Goal: Task Accomplishment & Management: Complete application form

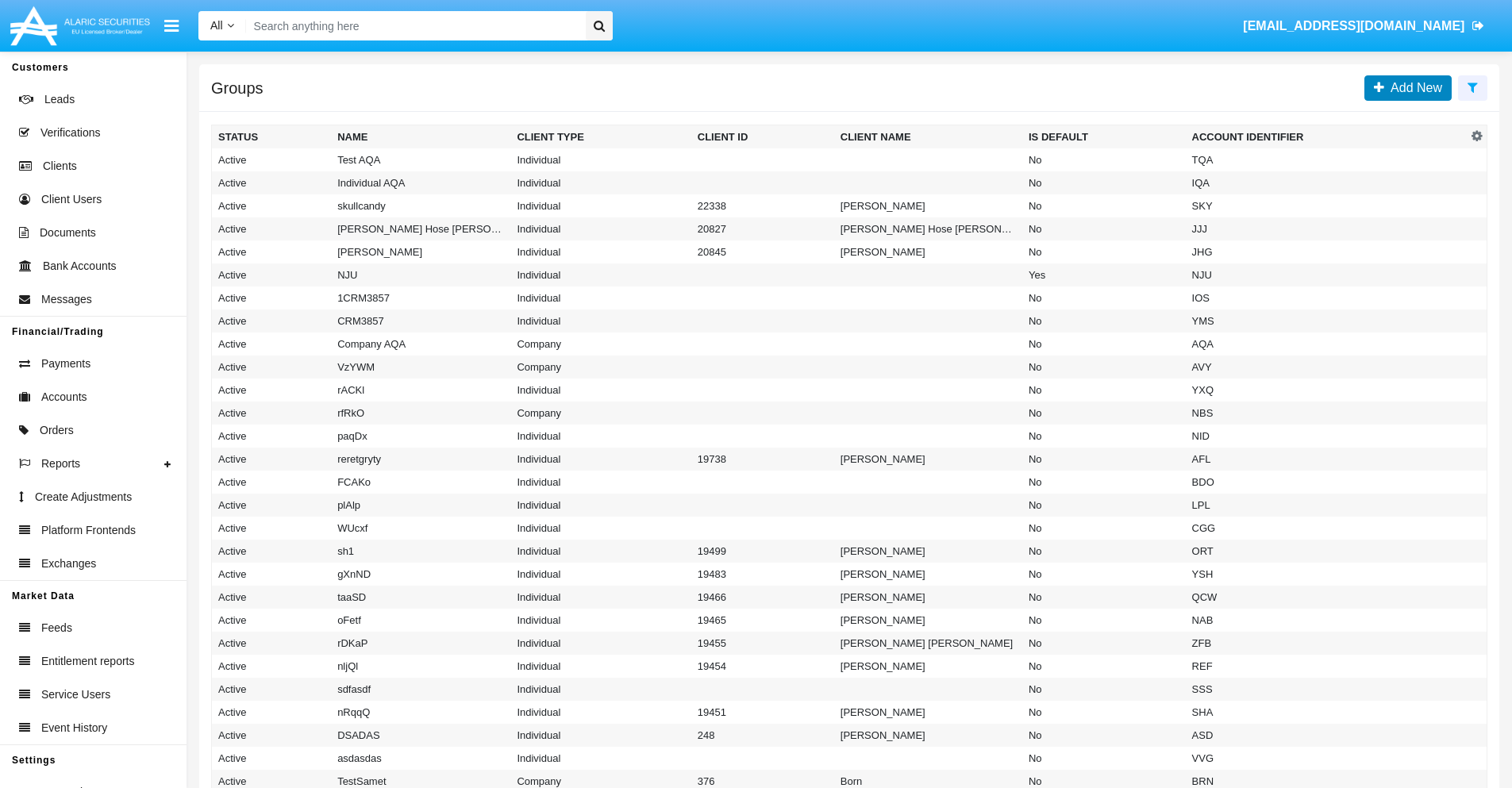
click at [1413, 88] on span "Add New" at bounding box center [1413, 88] width 58 height 13
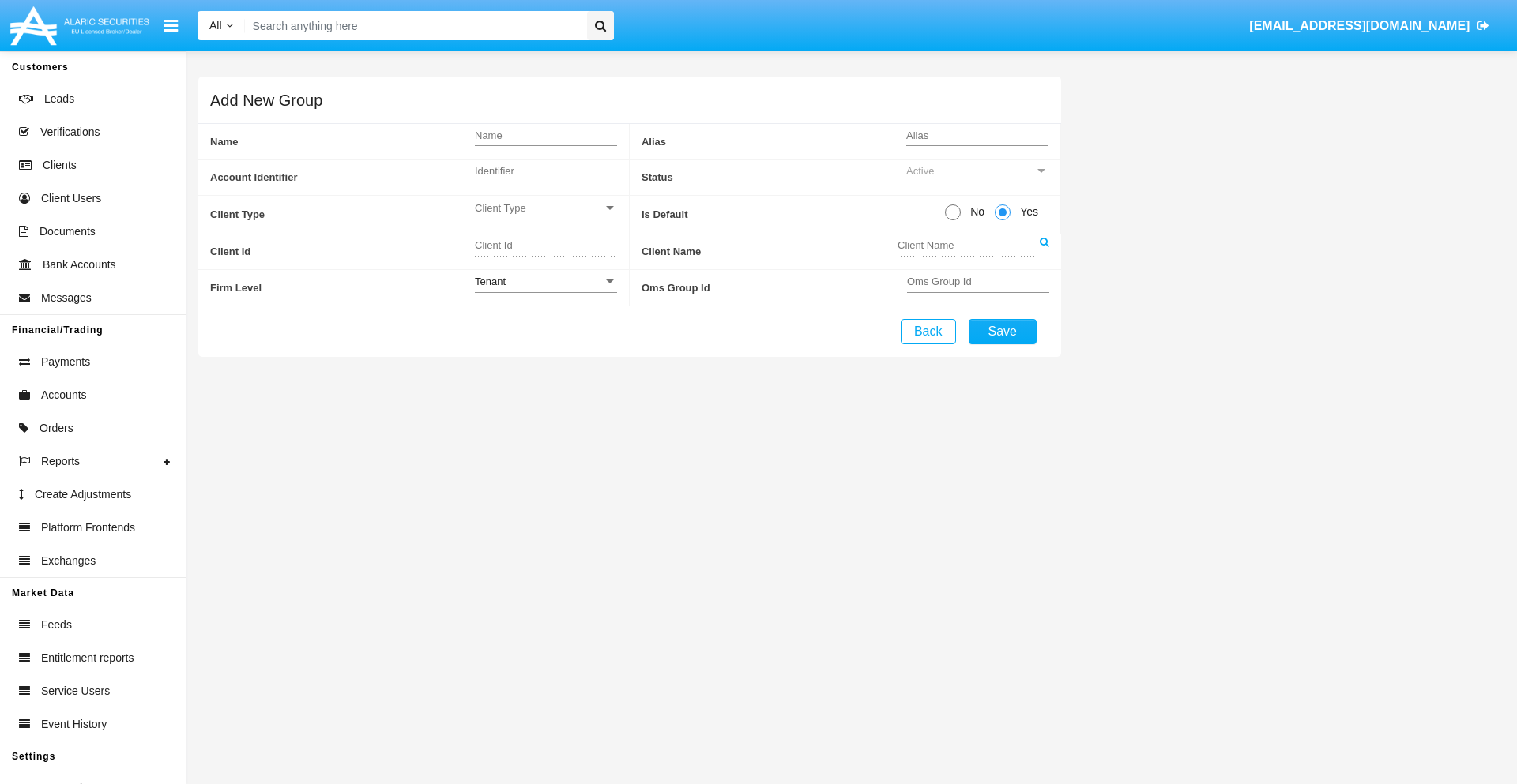
click at [974, 212] on span "No" at bounding box center [974, 212] width 28 height 17
click at [952, 220] on input "No" at bounding box center [952, 220] width 1 height 1
radio input "true"
type input "BtuSP"
type input "X"
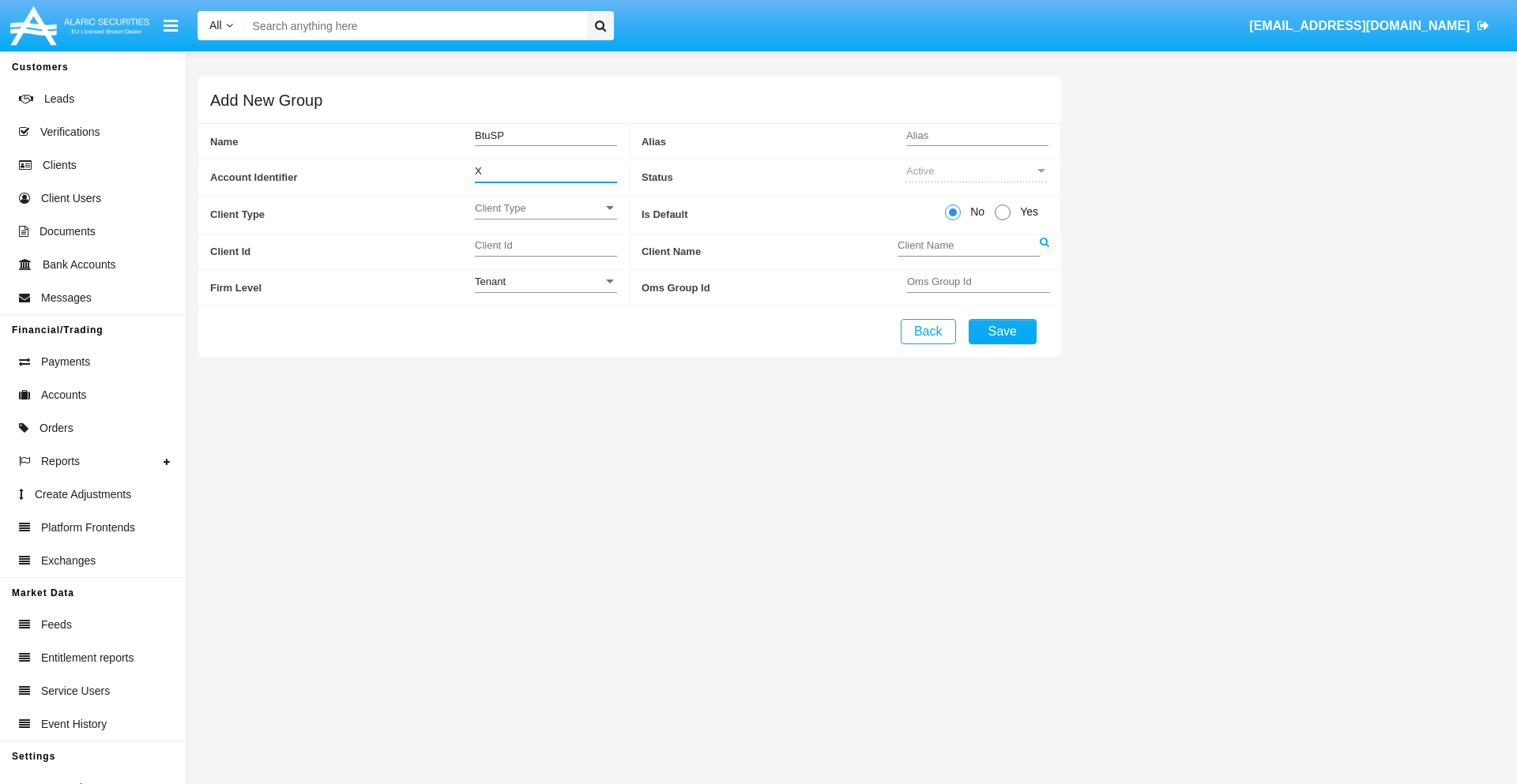
click at [545, 208] on span "Client Type" at bounding box center [539, 208] width 128 height 13
click at [545, 216] on span "Individual" at bounding box center [546, 217] width 142 height 31
click at [545, 281] on div "Tenant" at bounding box center [539, 281] width 128 height 13
click at [545, 290] on span "Tenant" at bounding box center [546, 290] width 142 height 31
type input "kJkyr"
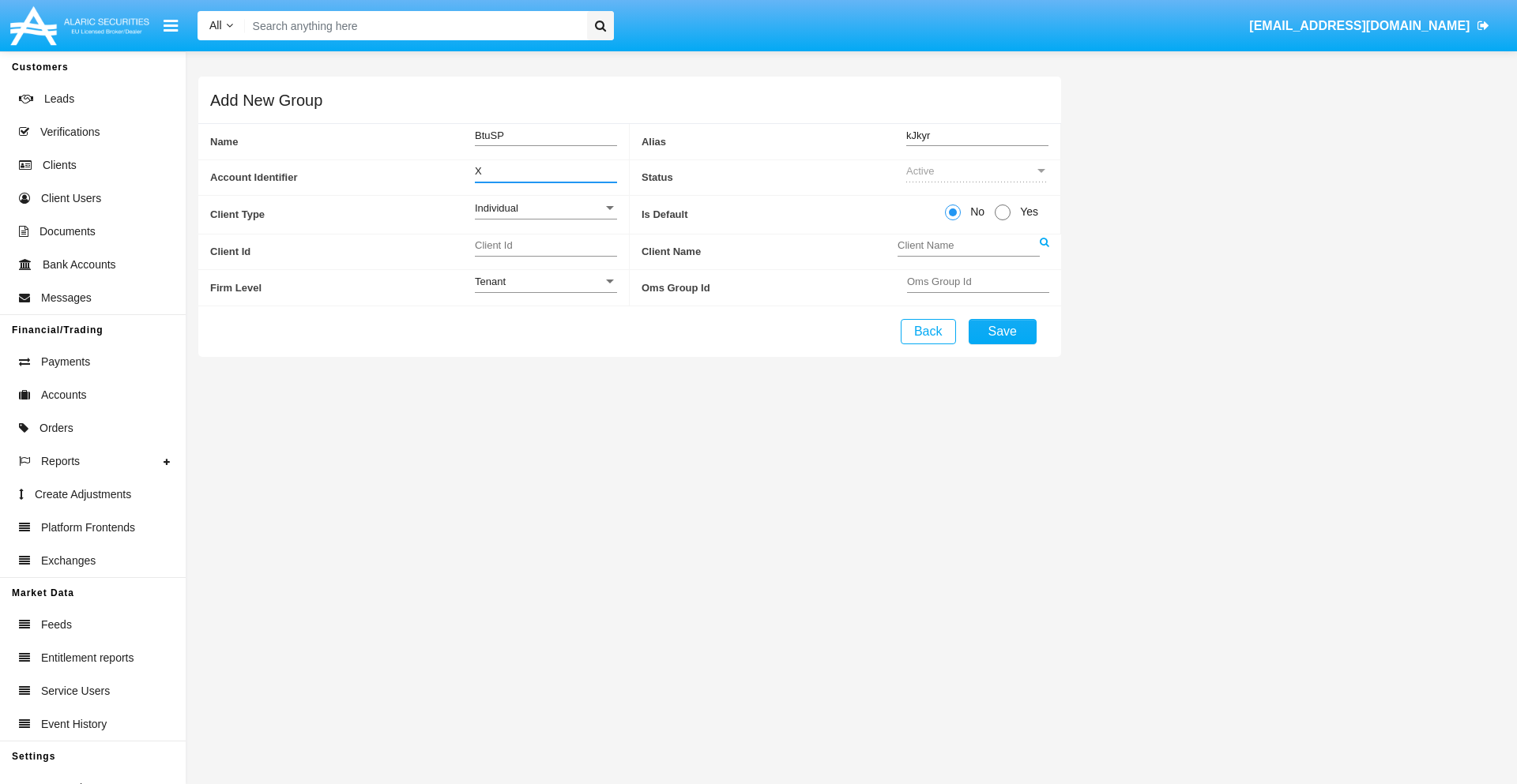
type input "X"
click at [1001, 331] on button "Save" at bounding box center [1002, 332] width 68 height 25
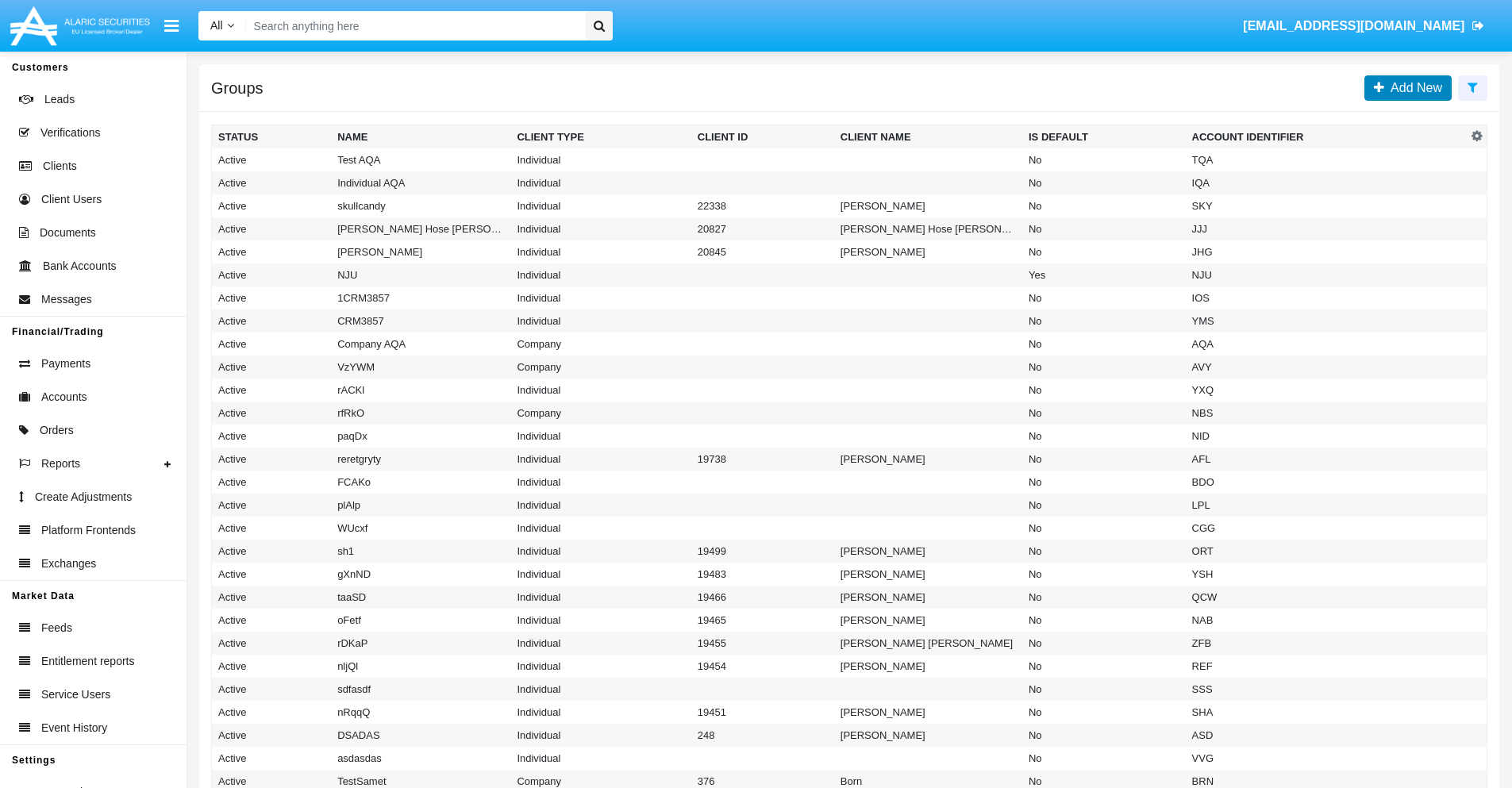
click at [1413, 88] on span "Add New" at bounding box center [1413, 88] width 58 height 13
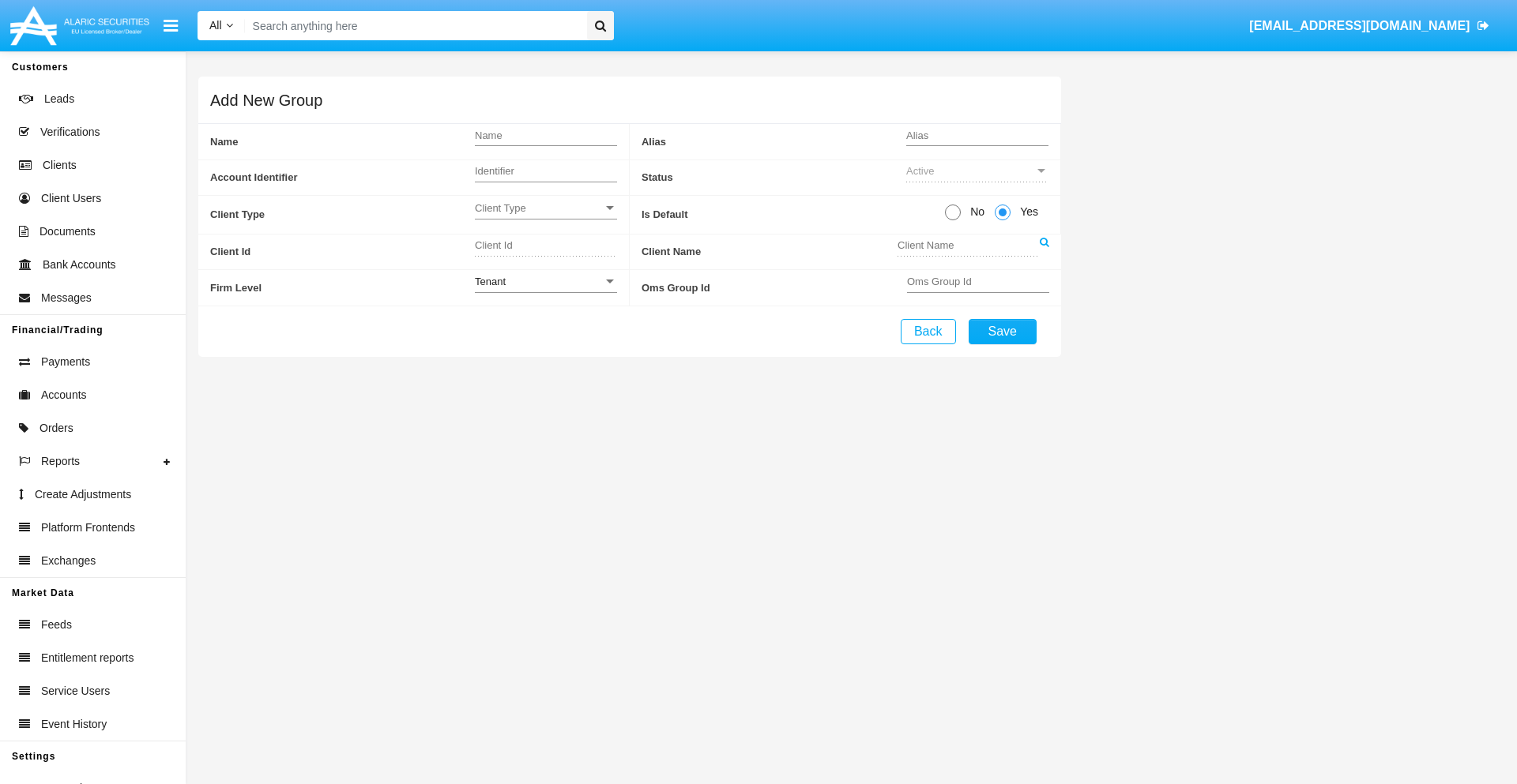
click at [974, 212] on span "No" at bounding box center [974, 212] width 28 height 17
click at [952, 220] on input "No" at bounding box center [952, 220] width 1 height 1
radio input "true"
click at [545, 208] on span "Client Type" at bounding box center [539, 208] width 128 height 13
click at [545, 247] on span "Company" at bounding box center [533, 247] width 116 height 31
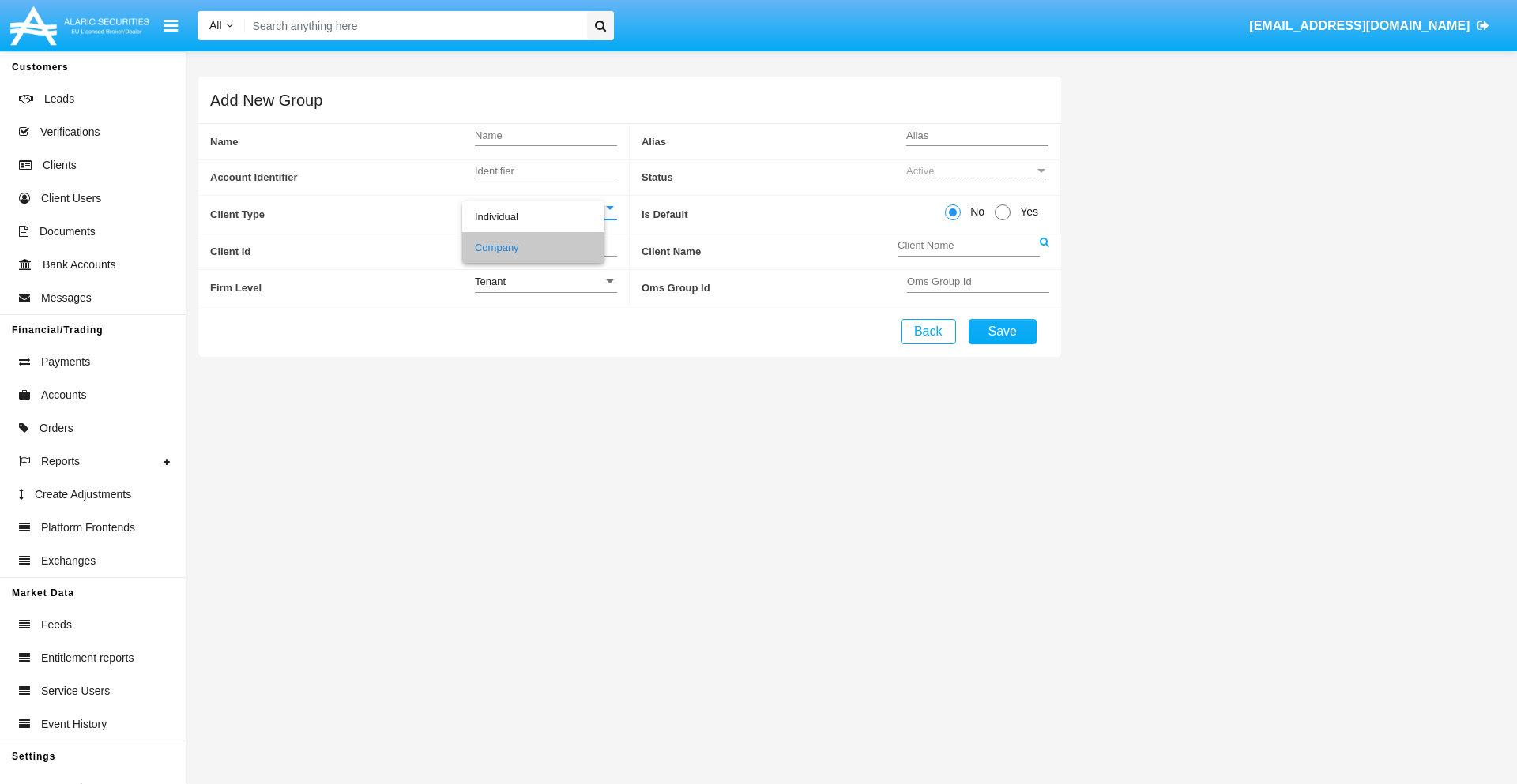
click at [1044, 252] on link at bounding box center [1044, 252] width 10 height 36
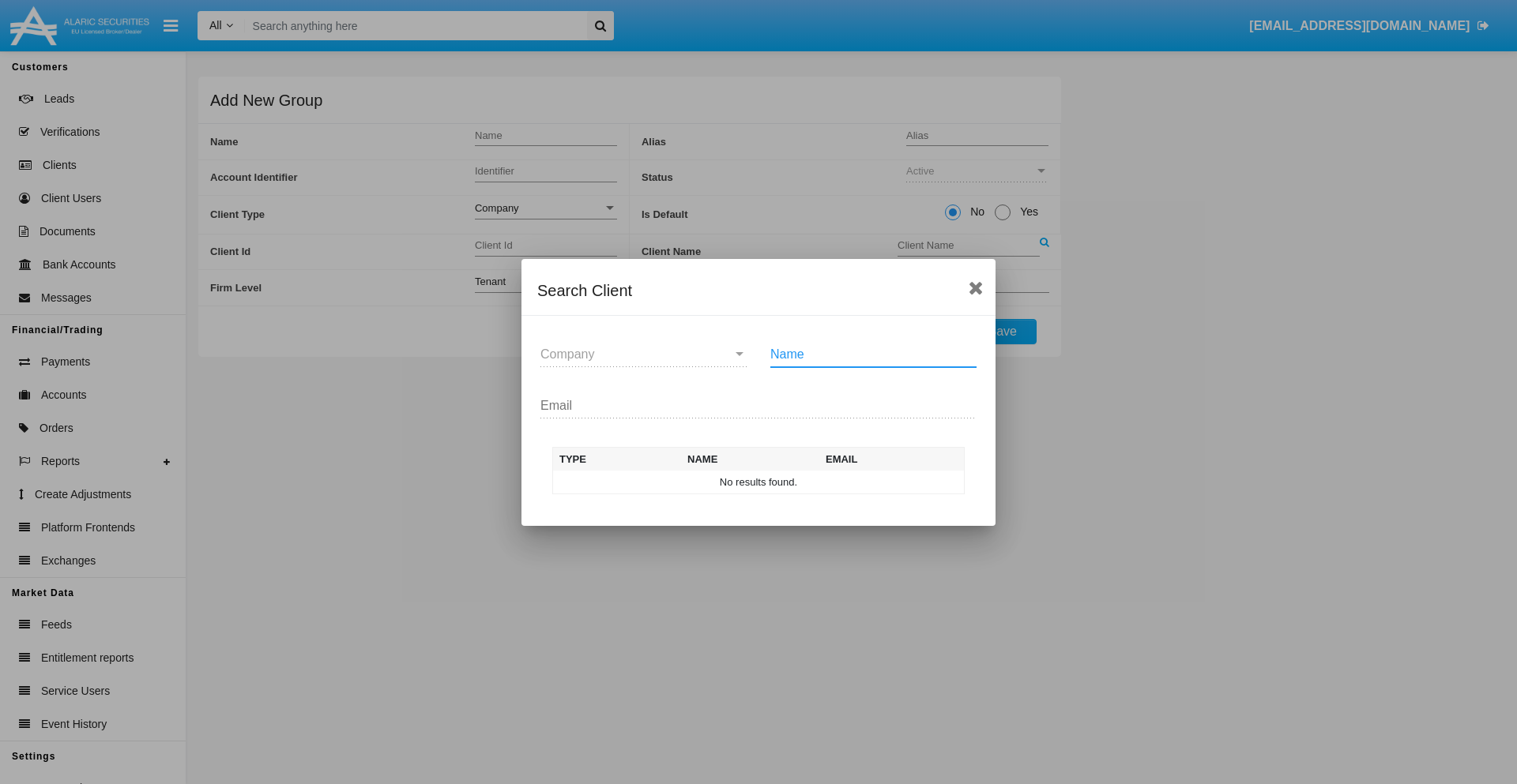
click at [873, 354] on input "Name" at bounding box center [873, 355] width 206 height 14
type input "FlashTurtles"
click at [773, 482] on td "FlashTurtles" at bounding box center [773, 482] width 166 height 24
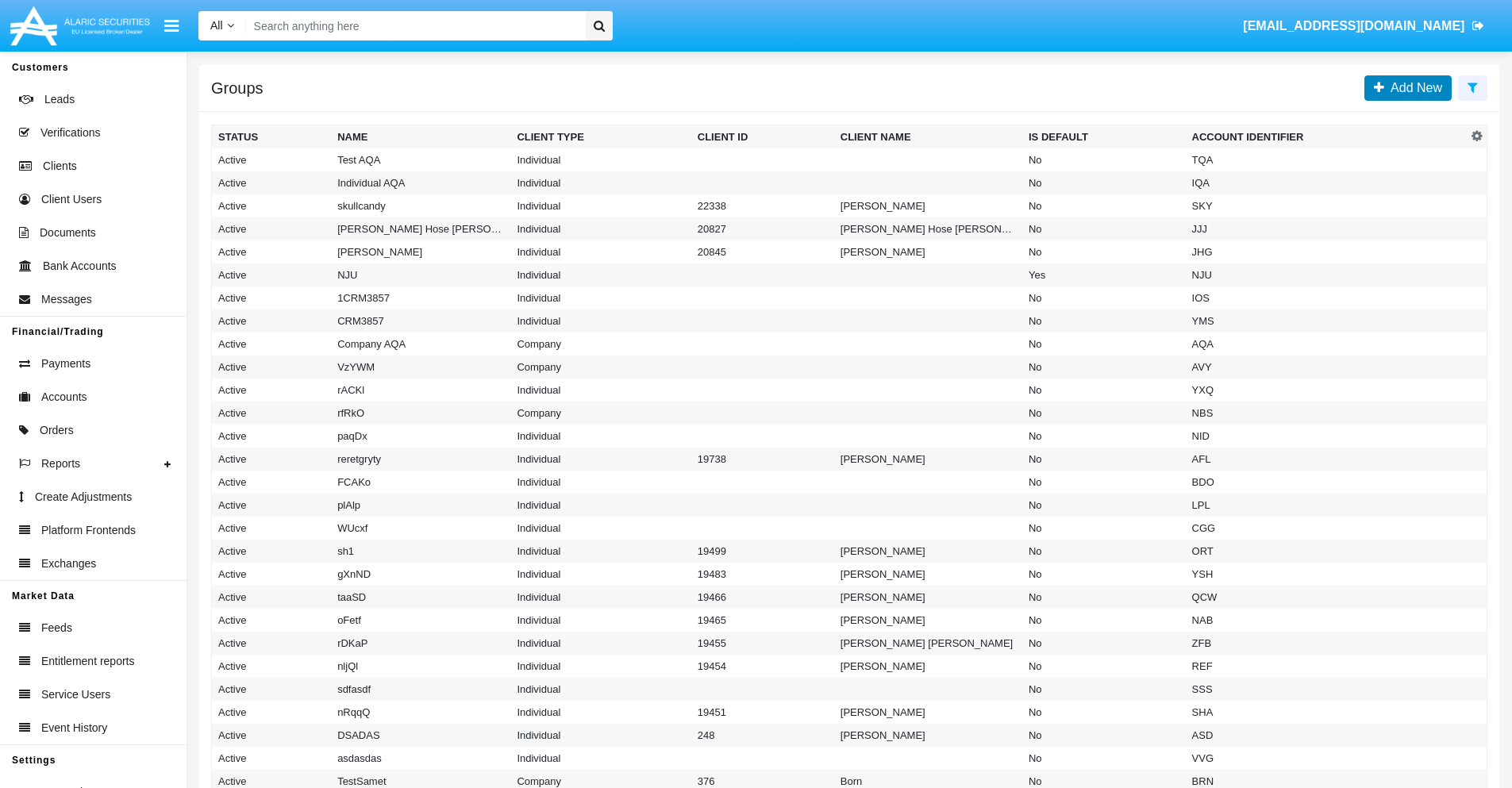
click at [1413, 88] on span "Add New" at bounding box center [1413, 88] width 58 height 13
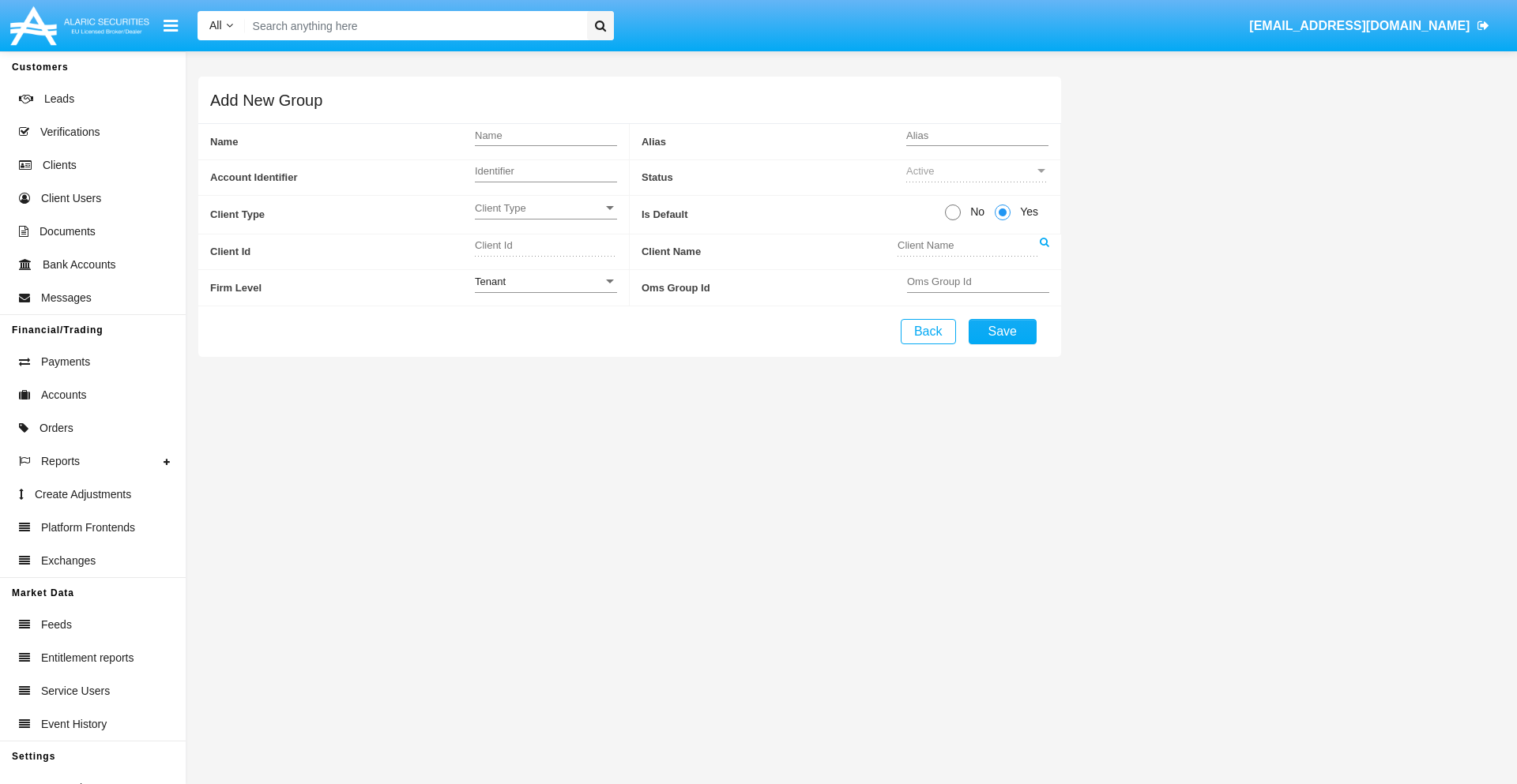
click at [974, 212] on span "No" at bounding box center [974, 212] width 28 height 17
click at [952, 220] on input "No" at bounding box center [952, 220] width 1 height 1
radio input "true"
click at [545, 208] on span "Client Type" at bounding box center [539, 208] width 128 height 13
click at [545, 216] on span "Individual" at bounding box center [546, 217] width 142 height 31
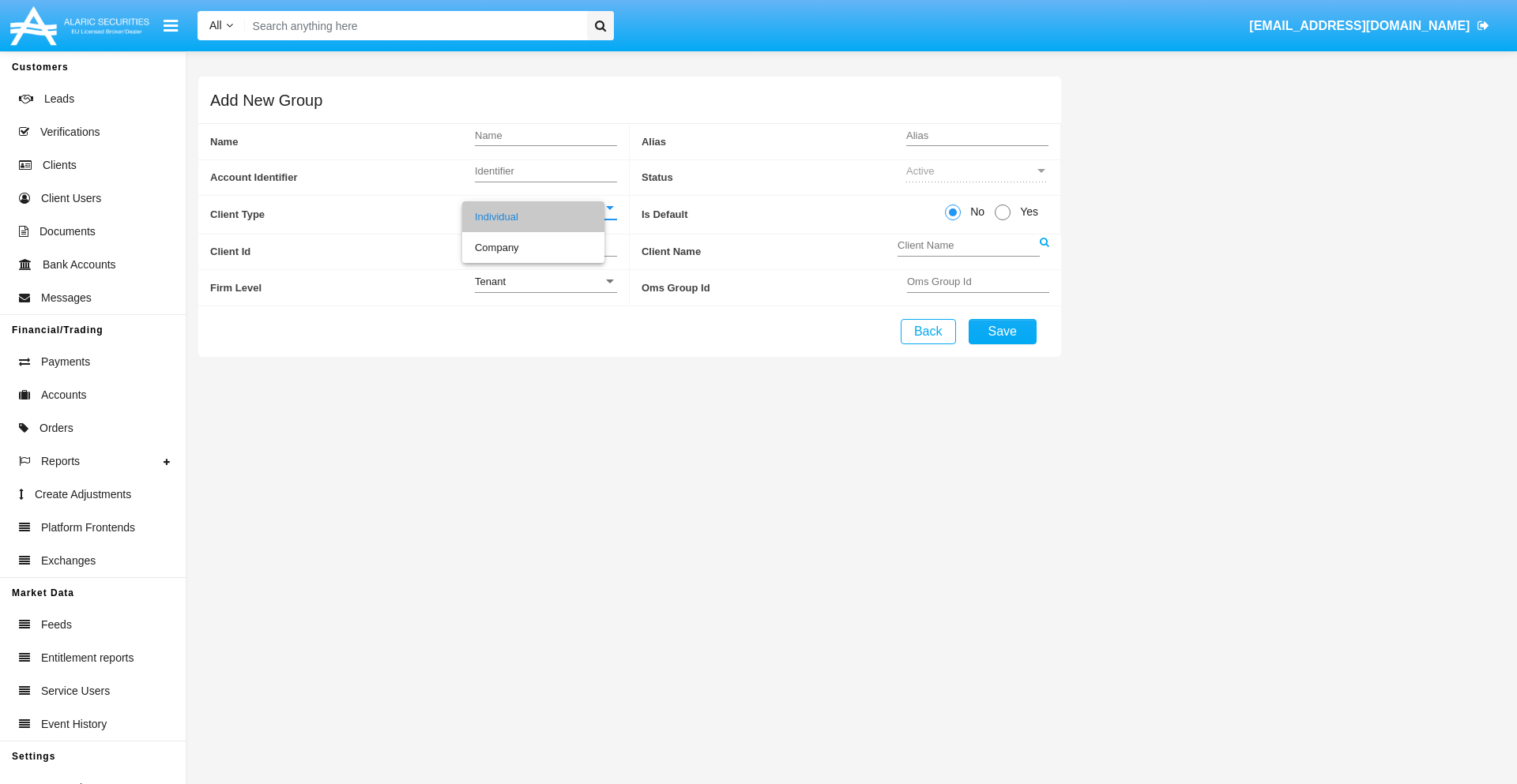
click at [1044, 252] on link at bounding box center [1044, 252] width 10 height 36
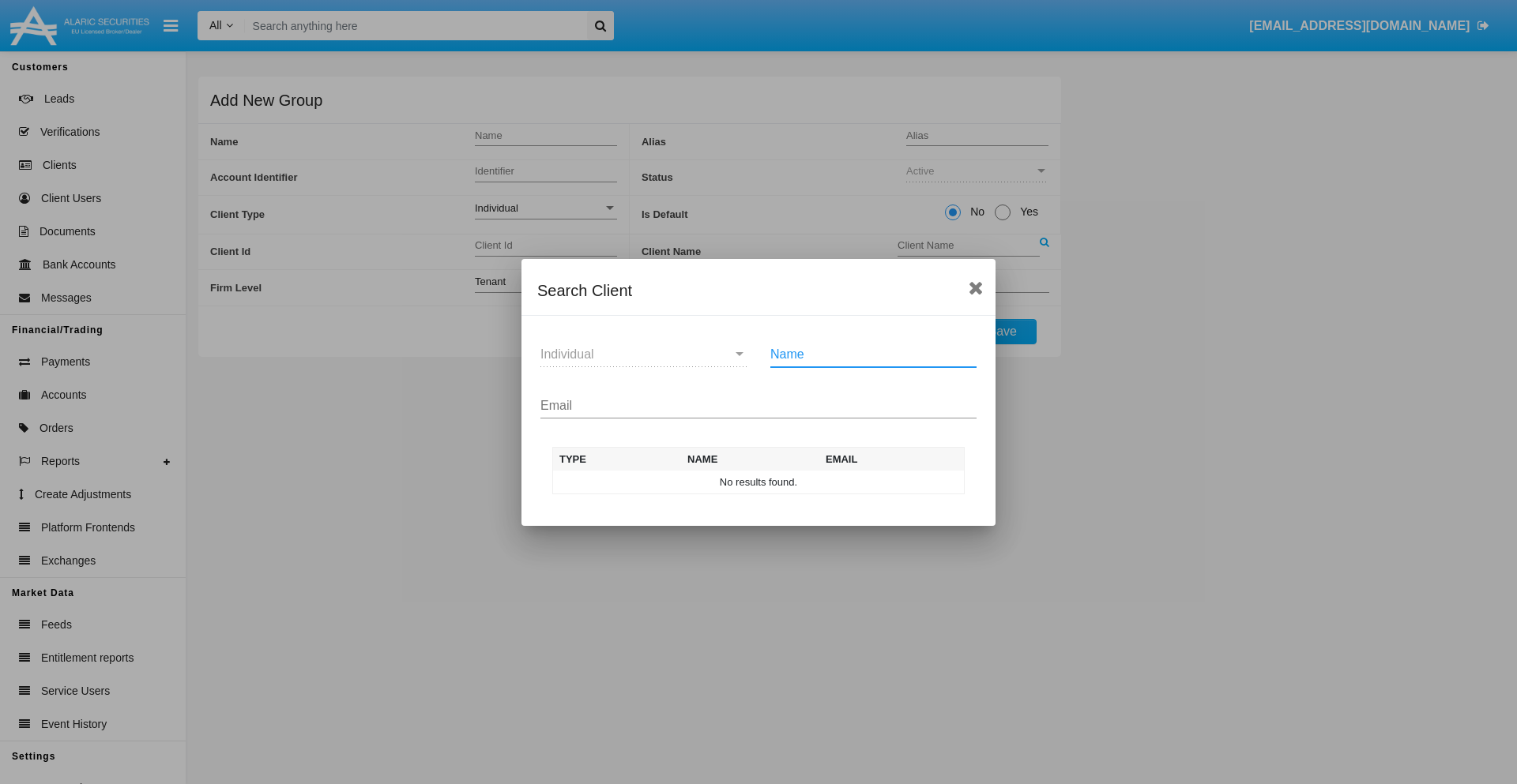
click at [758, 405] on input "Email" at bounding box center [758, 406] width 436 height 14
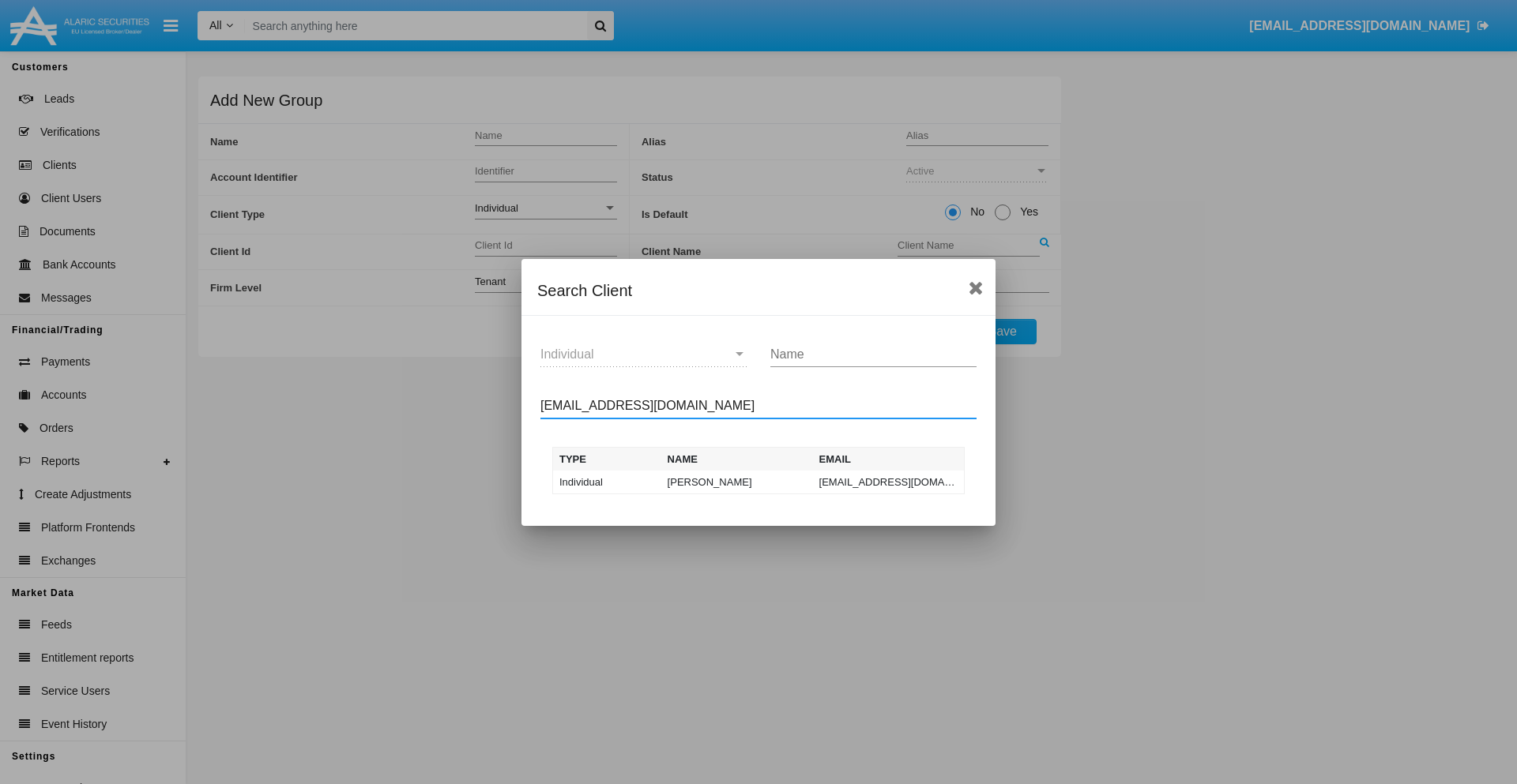
type input "[EMAIL_ADDRESS][DOMAIN_NAME]"
click at [888, 482] on td "[EMAIL_ADDRESS][DOMAIN_NAME]" at bounding box center [888, 482] width 152 height 24
